Goal: Transaction & Acquisition: Purchase product/service

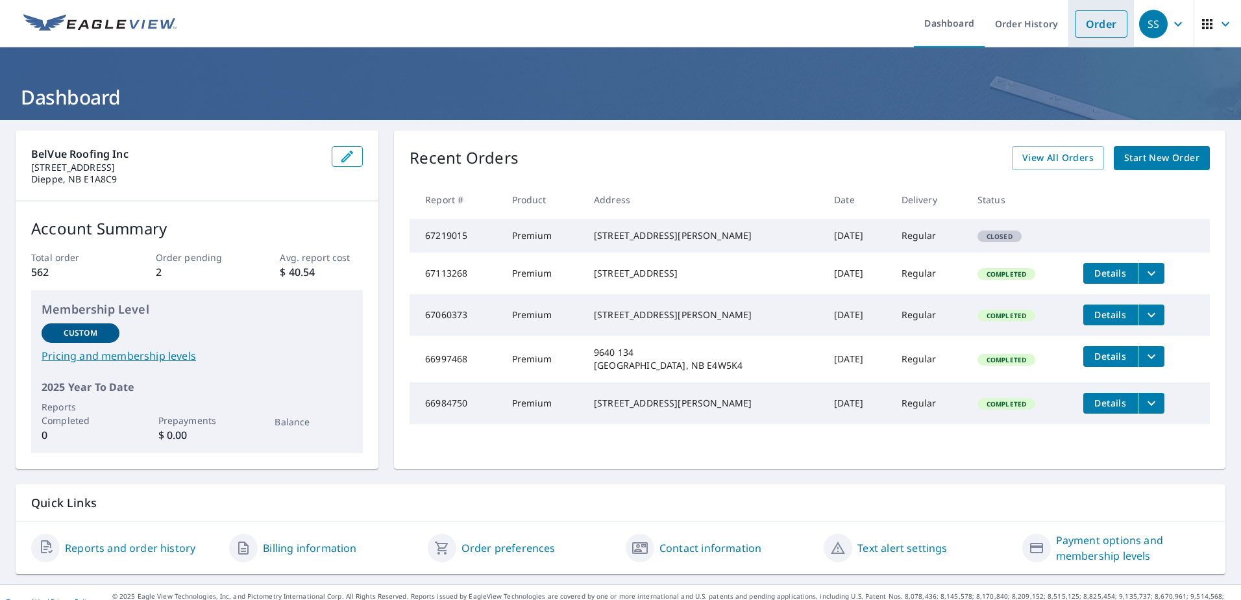
click at [1075, 28] on link "Order" at bounding box center [1101, 23] width 53 height 27
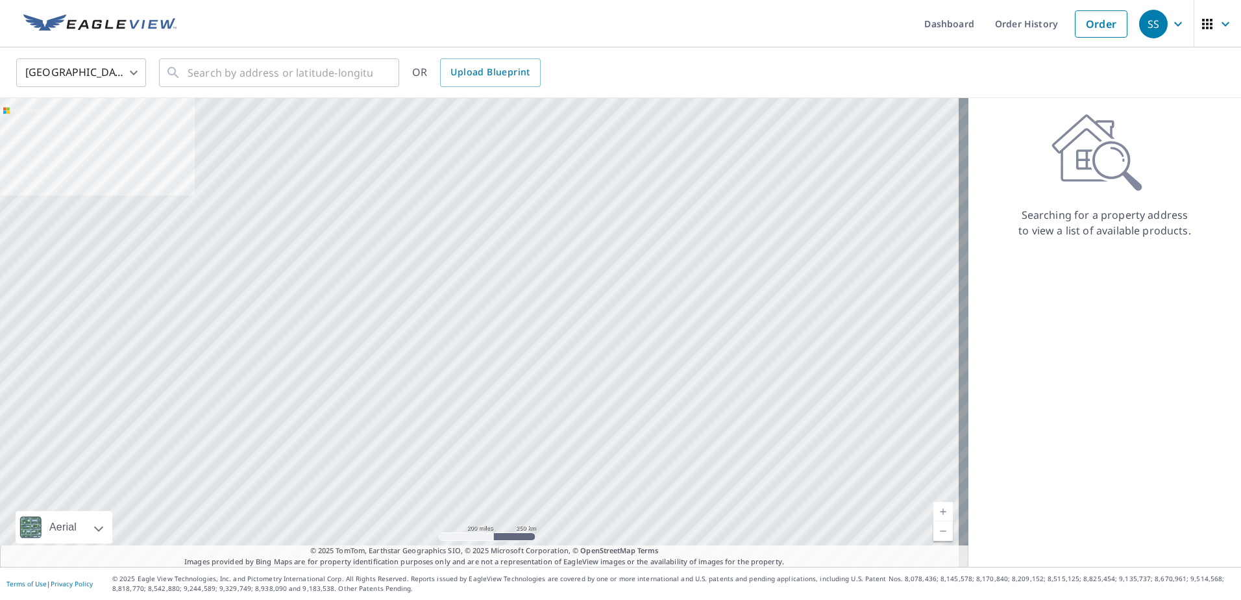
click at [83, 74] on body "SS SS Dashboard Order History Order SS United States US ​ ​ OR Upload Blueprint…" at bounding box center [620, 300] width 1241 height 600
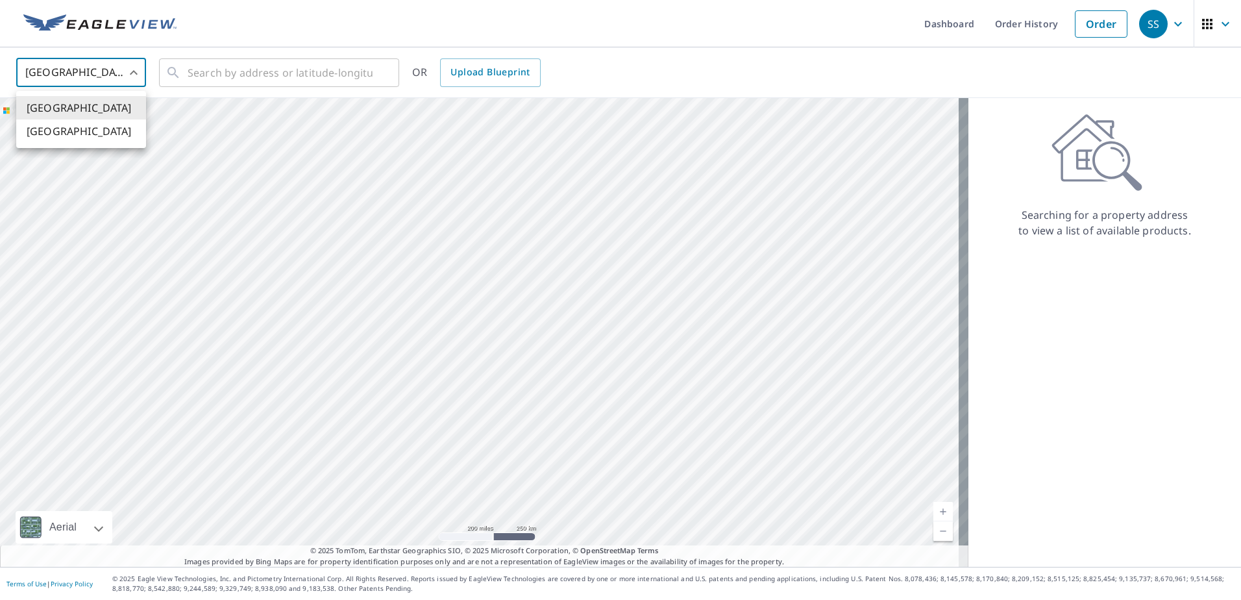
click at [90, 134] on li "[GEOGRAPHIC_DATA]" at bounding box center [81, 130] width 130 height 23
type input "CA"
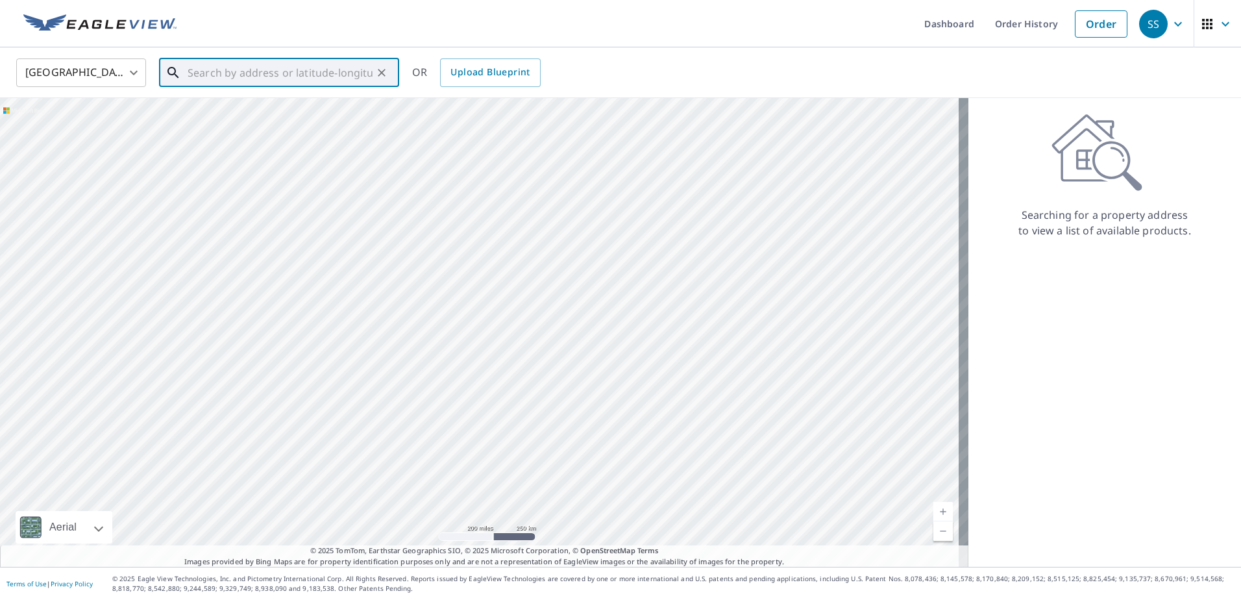
click at [225, 70] on input "text" at bounding box center [280, 73] width 185 height 36
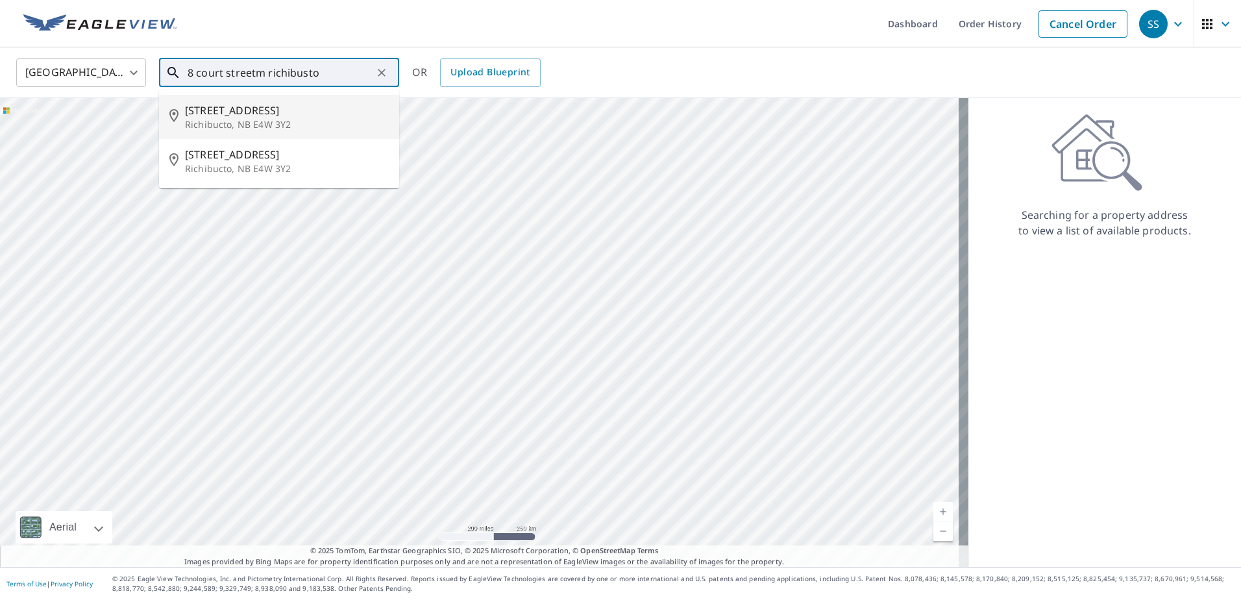
click at [251, 112] on span "[STREET_ADDRESS]" at bounding box center [287, 111] width 204 height 16
type input "[STREET_ADDRESS]"
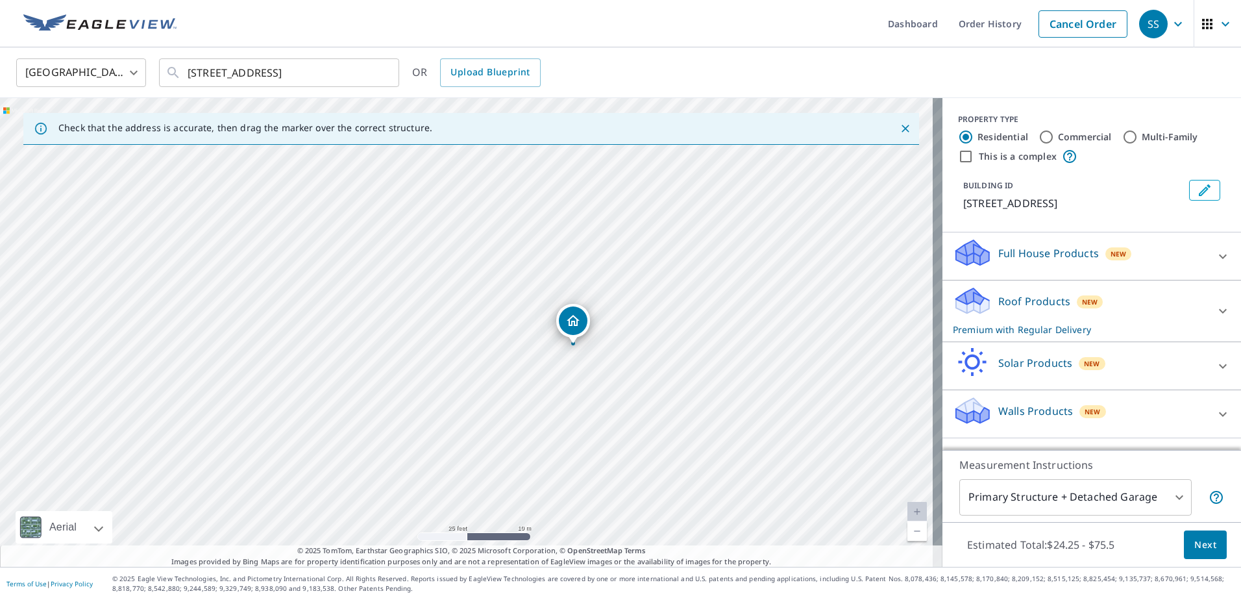
drag, startPoint x: 457, startPoint y: 331, endPoint x: 559, endPoint y: 344, distance: 102.7
click at [559, 344] on div "[STREET_ADDRESS]" at bounding box center [471, 332] width 942 height 469
drag, startPoint x: 542, startPoint y: 321, endPoint x: 543, endPoint y: 305, distance: 16.3
click at [1073, 500] on body "SS SS Dashboard Order History Cancel Order SS Canada CA ​ [STREET_ADDRESS] ​ OR…" at bounding box center [620, 300] width 1241 height 600
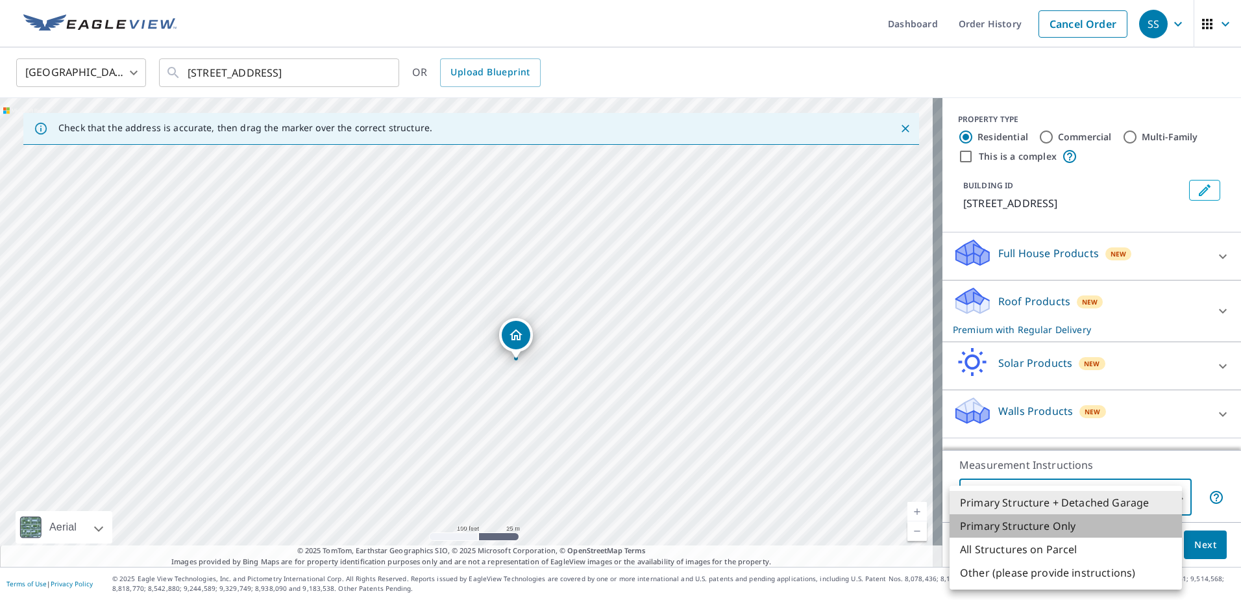
click at [1001, 523] on li "Primary Structure Only" at bounding box center [1065, 525] width 232 height 23
type input "2"
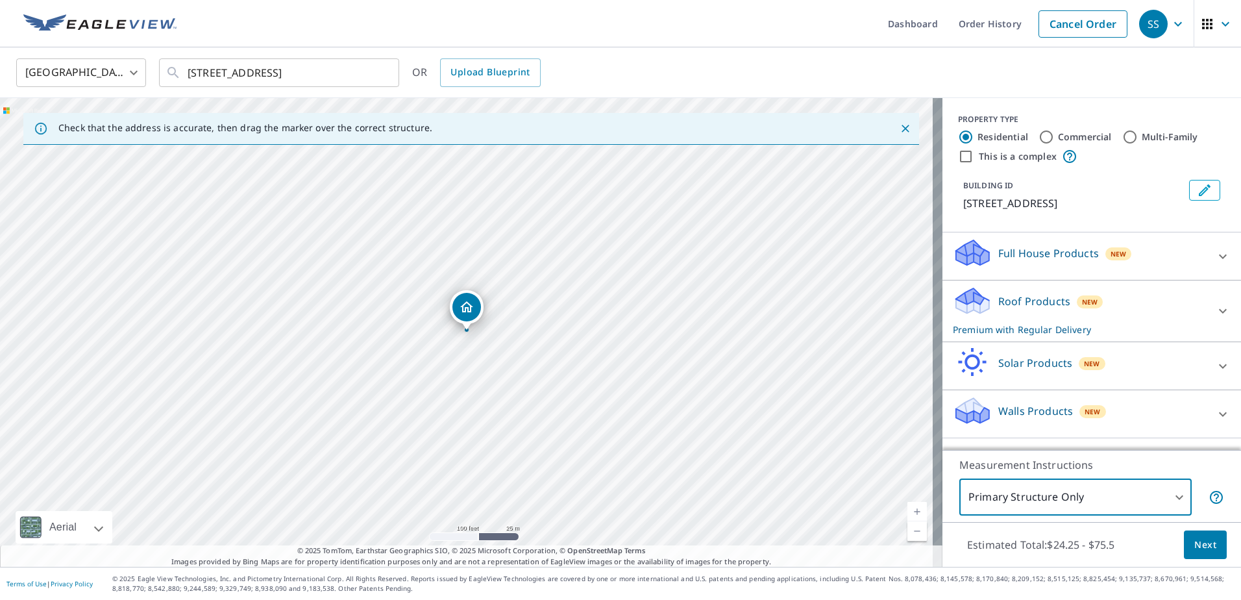
click at [1194, 546] on span "Next" at bounding box center [1205, 545] width 22 height 16
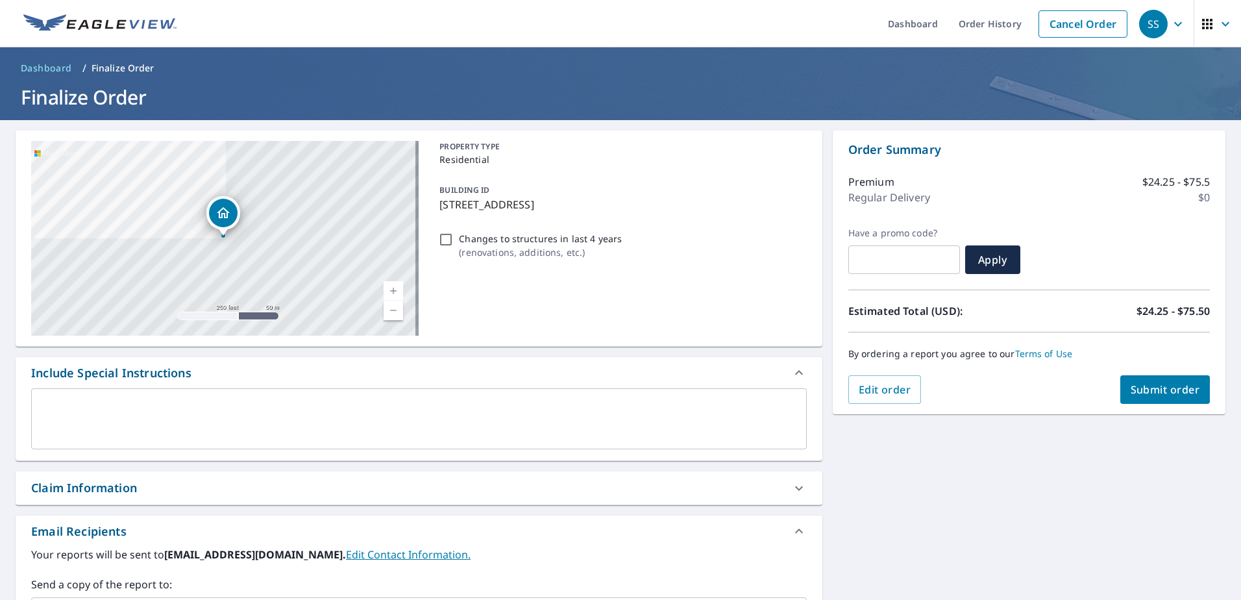
click at [1133, 385] on span "Submit order" at bounding box center [1165, 389] width 69 height 14
